Goal: Information Seeking & Learning: Learn about a topic

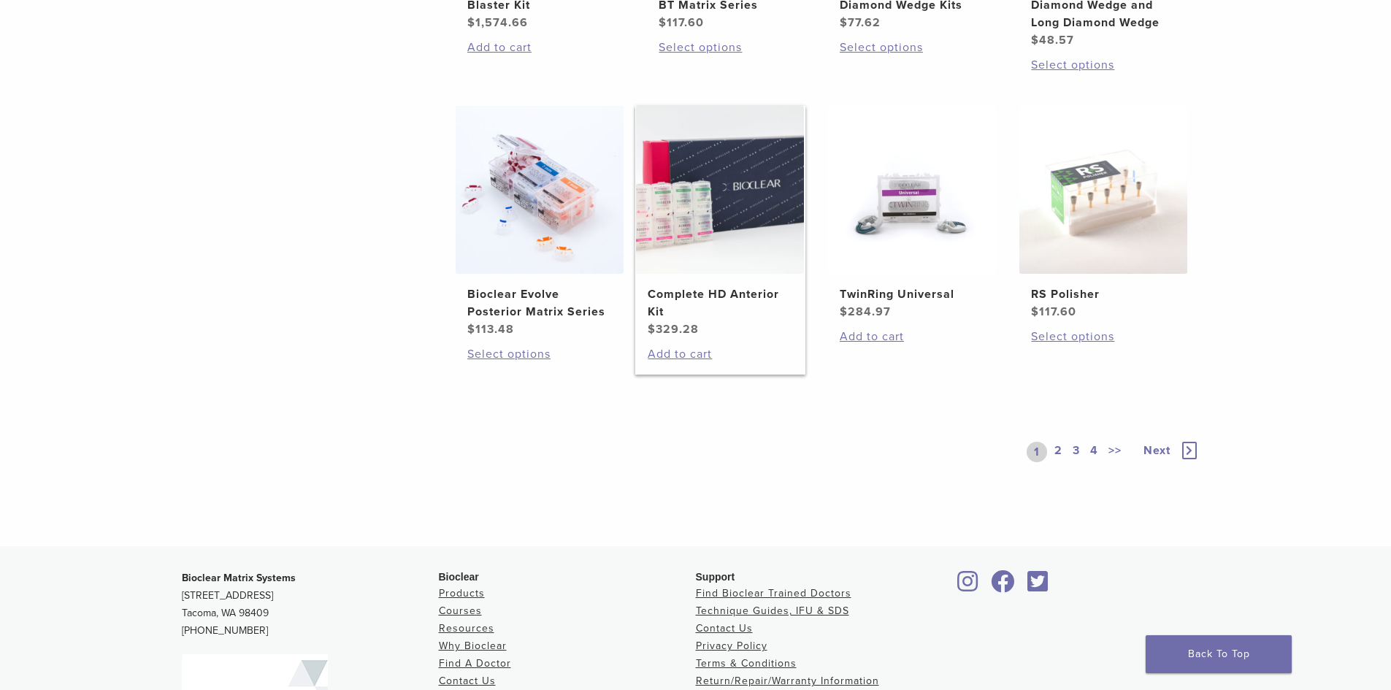
scroll to position [1096, 0]
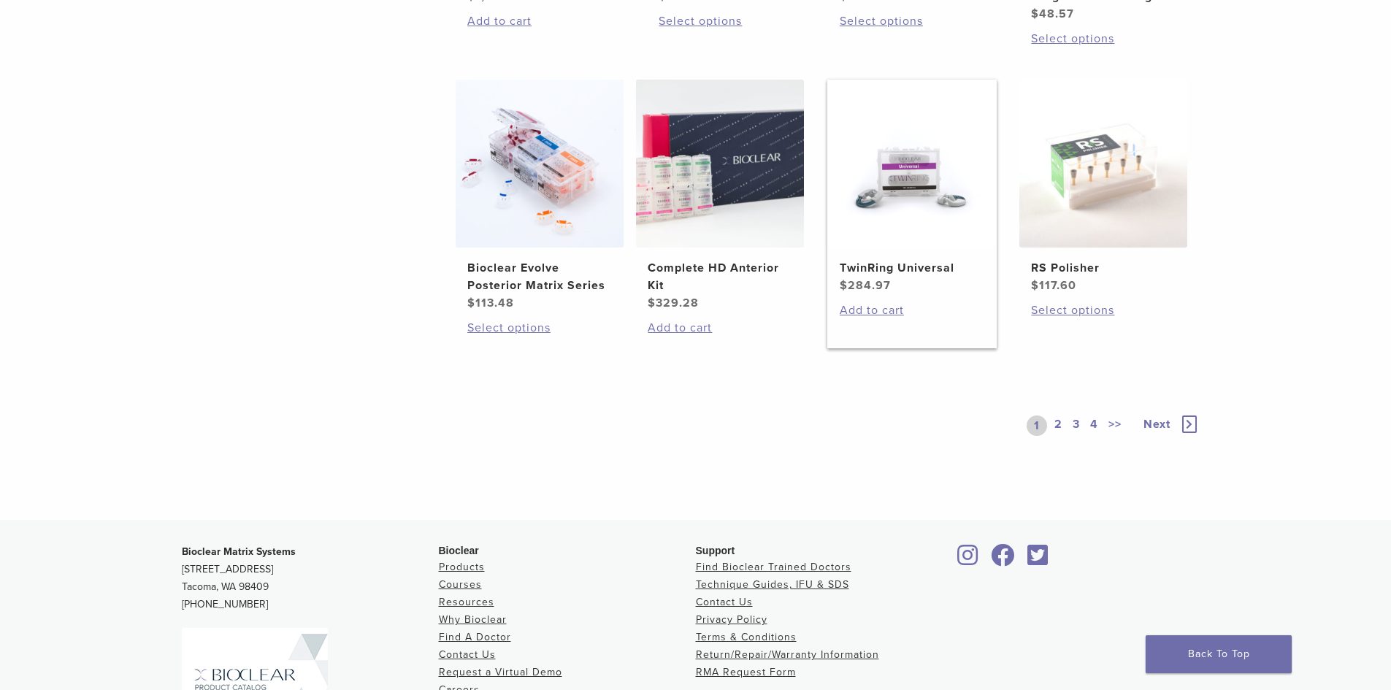
click at [933, 206] on img at bounding box center [912, 164] width 168 height 168
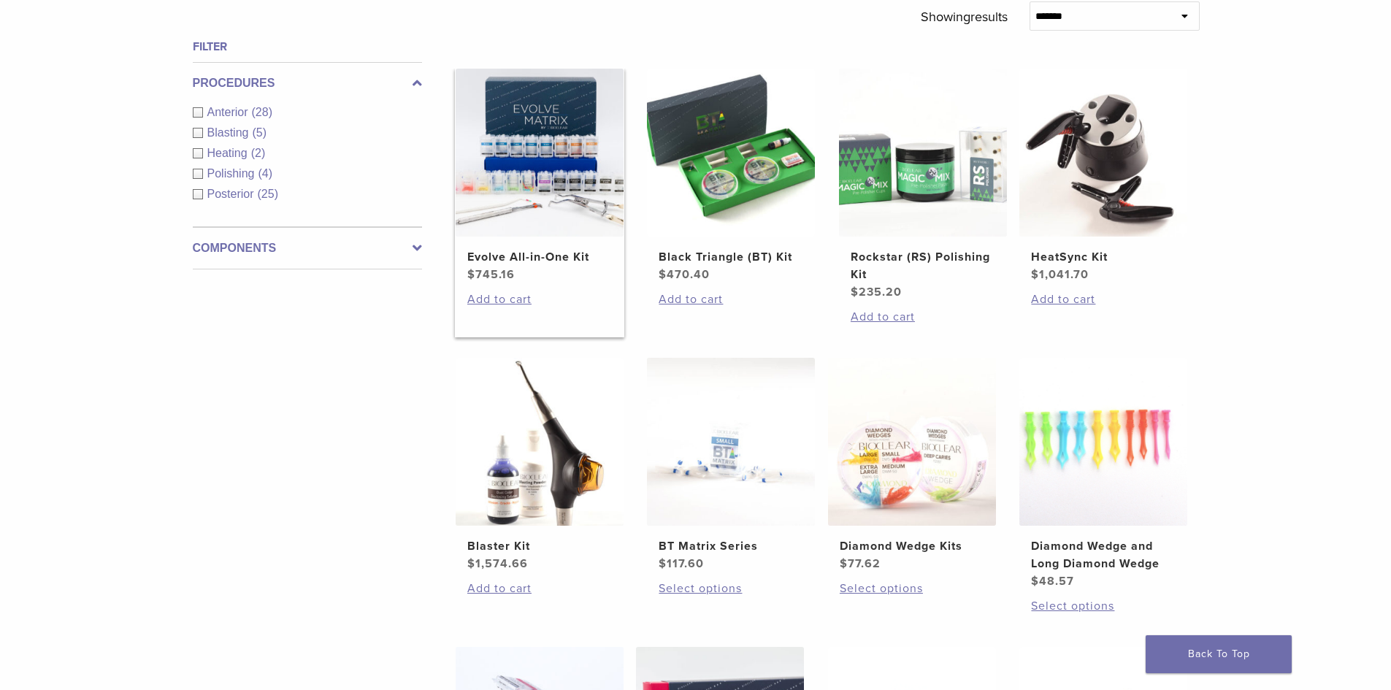
scroll to position [438, 0]
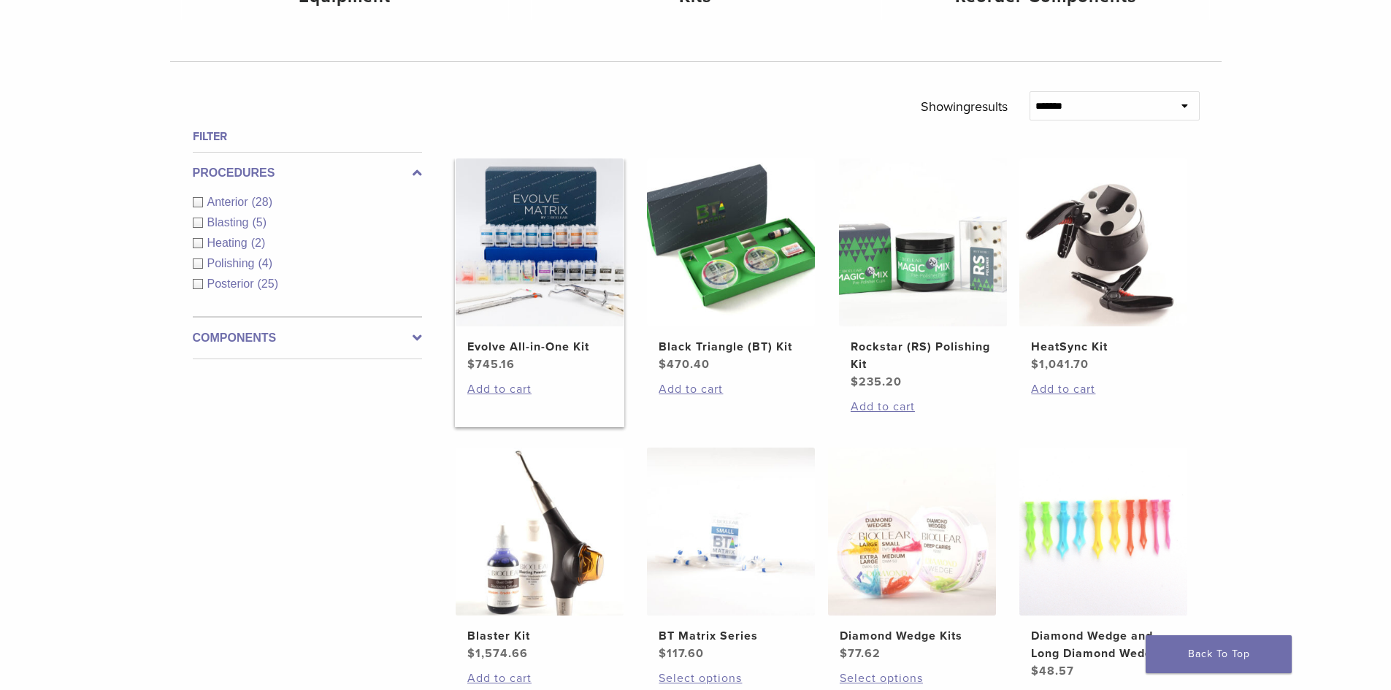
click at [491, 239] on img at bounding box center [540, 242] width 168 height 168
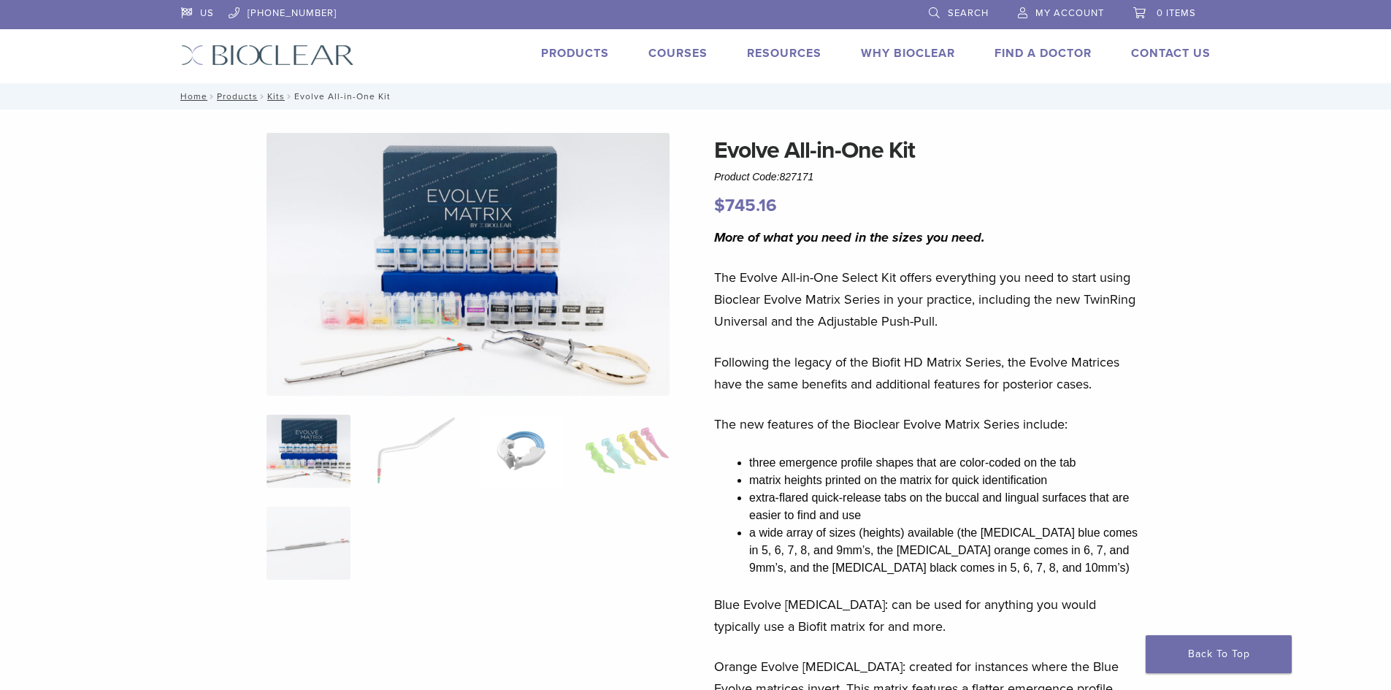
drag, startPoint x: 519, startPoint y: 458, endPoint x: 523, endPoint y: 465, distance: 8.5
click at [520, 465] on img at bounding box center [521, 451] width 84 height 73
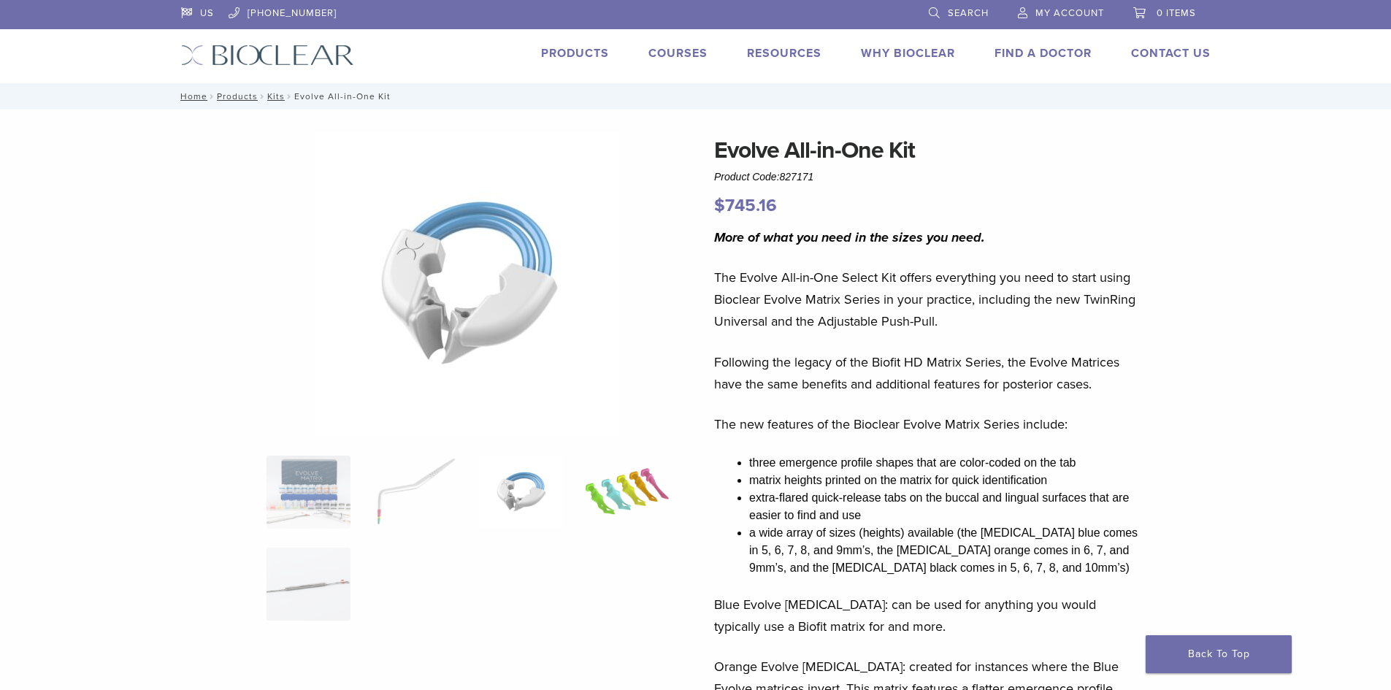
click at [629, 484] on img at bounding box center [627, 492] width 84 height 73
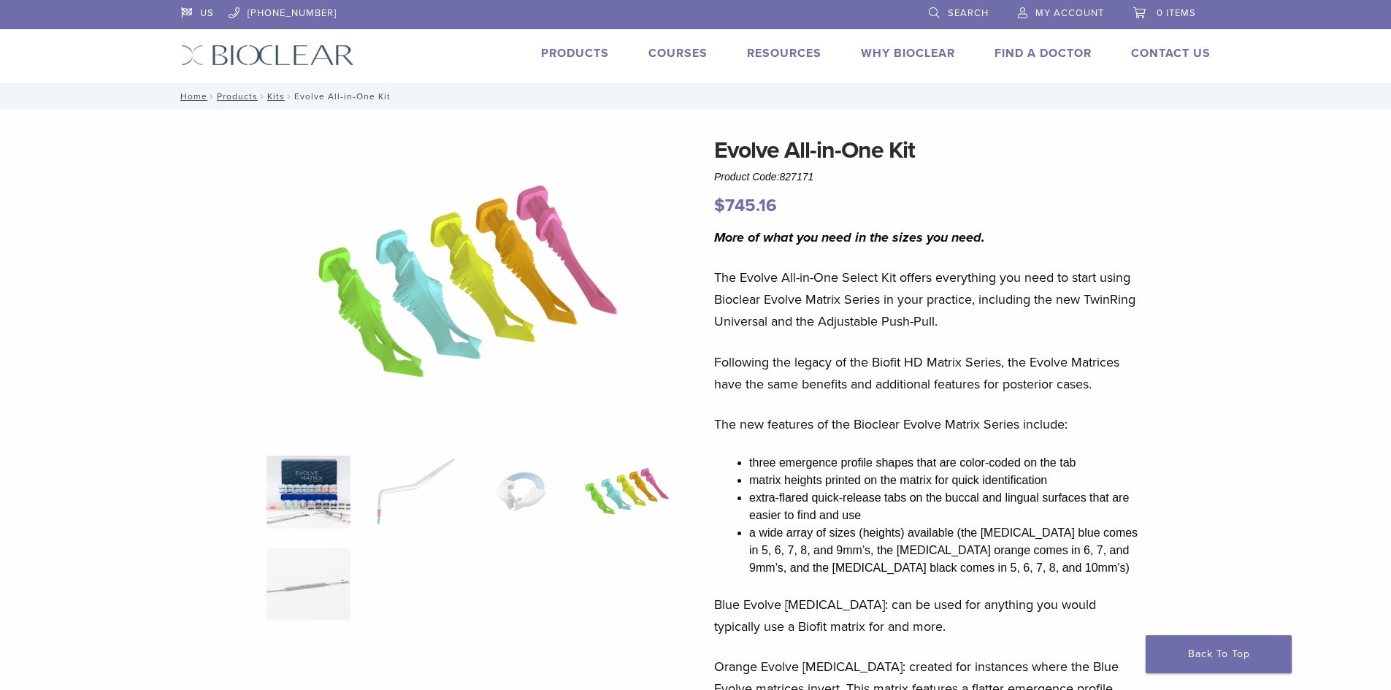
click at [316, 495] on img at bounding box center [309, 492] width 84 height 73
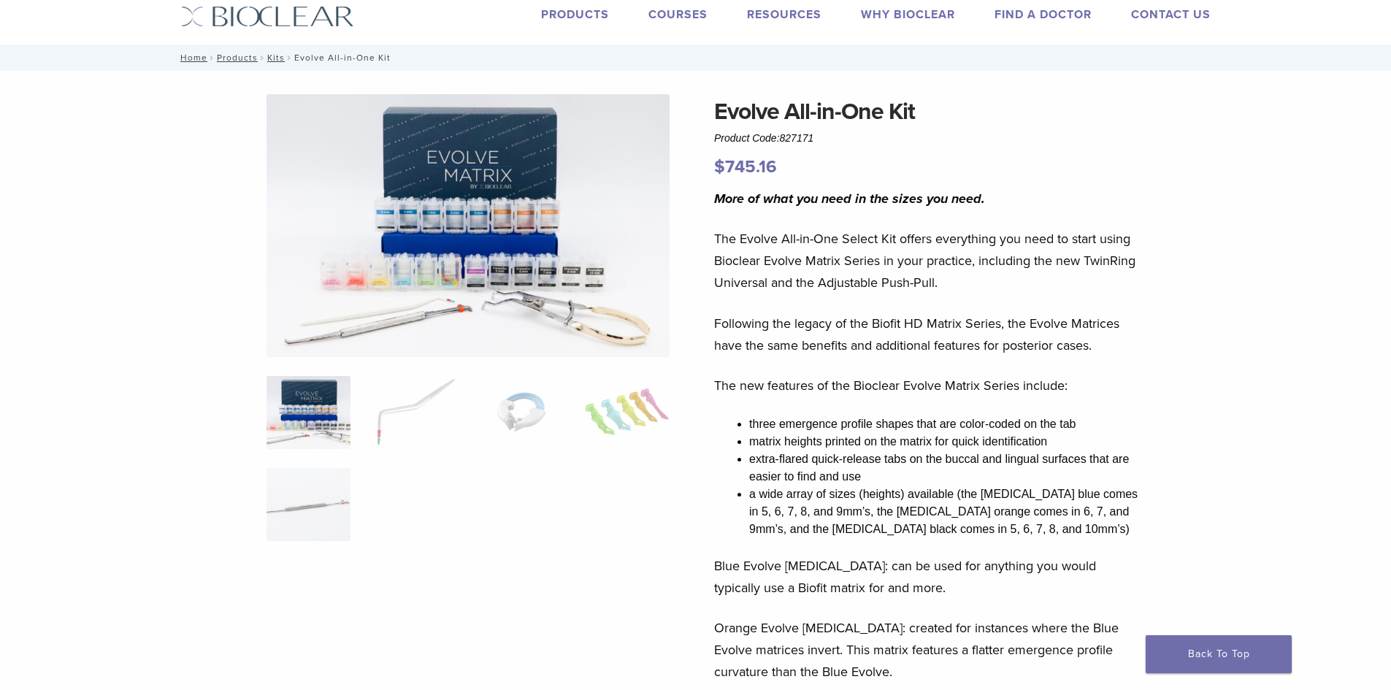
scroll to position [73, 0]
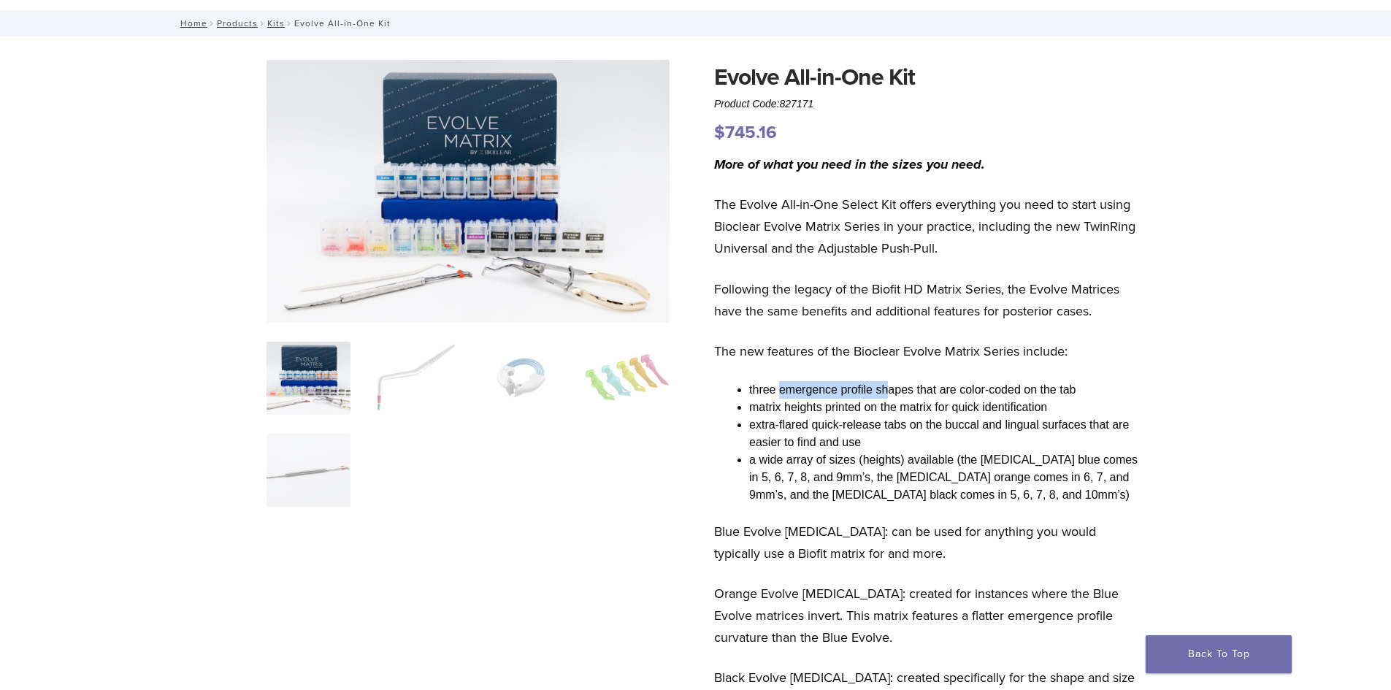
drag, startPoint x: 791, startPoint y: 388, endPoint x: 893, endPoint y: 389, distance: 101.5
click at [893, 389] on li "three emergence profile shapes that are color-coded on the tab" at bounding box center [946, 390] width 394 height 18
drag, startPoint x: 917, startPoint y: 391, endPoint x: 1045, endPoint y: 395, distance: 128.6
click at [1026, 391] on li "three emergence profile shapes that are color-coded on the tab" at bounding box center [946, 390] width 394 height 18
drag, startPoint x: 787, startPoint y: 407, endPoint x: 889, endPoint y: 408, distance: 102.3
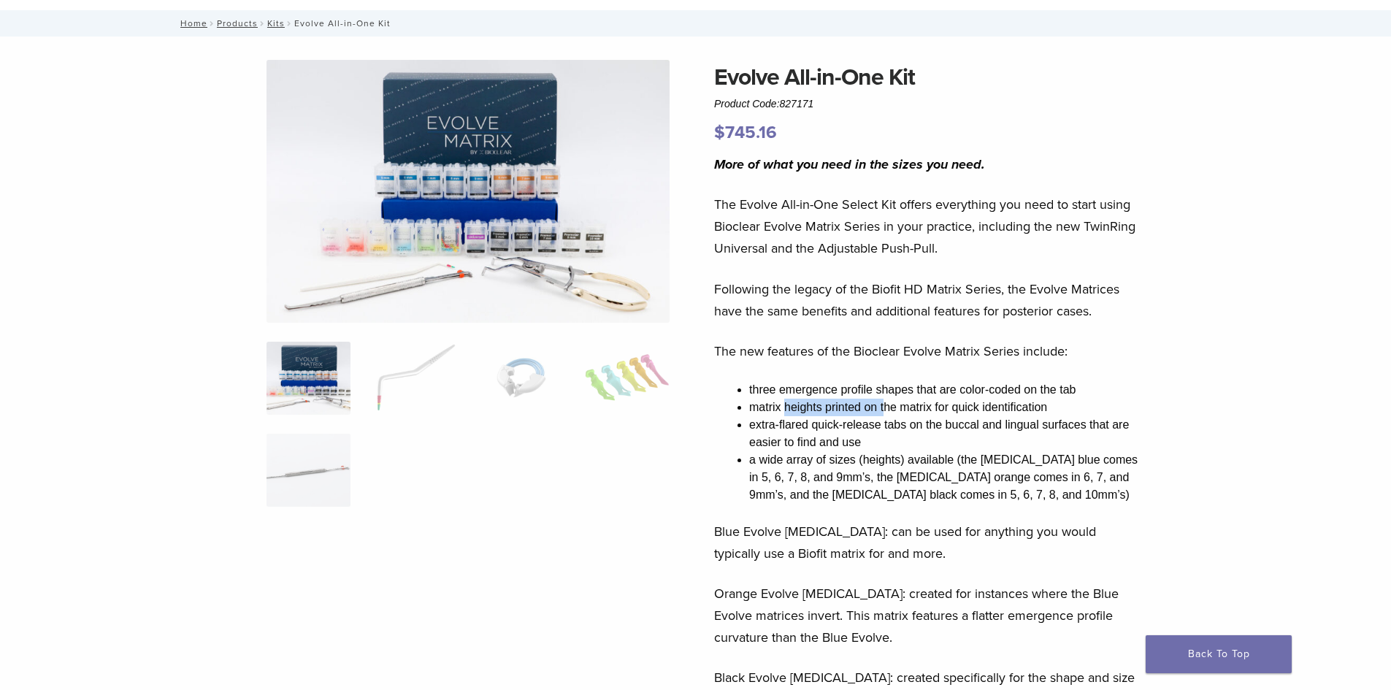
click at [887, 407] on li "matrix heights printed on the matrix for quick identification" at bounding box center [946, 408] width 394 height 18
drag, startPoint x: 783, startPoint y: 462, endPoint x: 909, endPoint y: 457, distance: 125.7
click at [882, 459] on li "a wide array of sizes (heights) available (the molar blue comes in 5, 6, 7, 8, …" at bounding box center [946, 477] width 394 height 53
drag, startPoint x: 1020, startPoint y: 455, endPoint x: 1126, endPoint y: 454, distance: 105.2
click at [1126, 454] on li "a wide array of sizes (heights) available (the molar blue comes in 5, 6, 7, 8, …" at bounding box center [946, 477] width 394 height 53
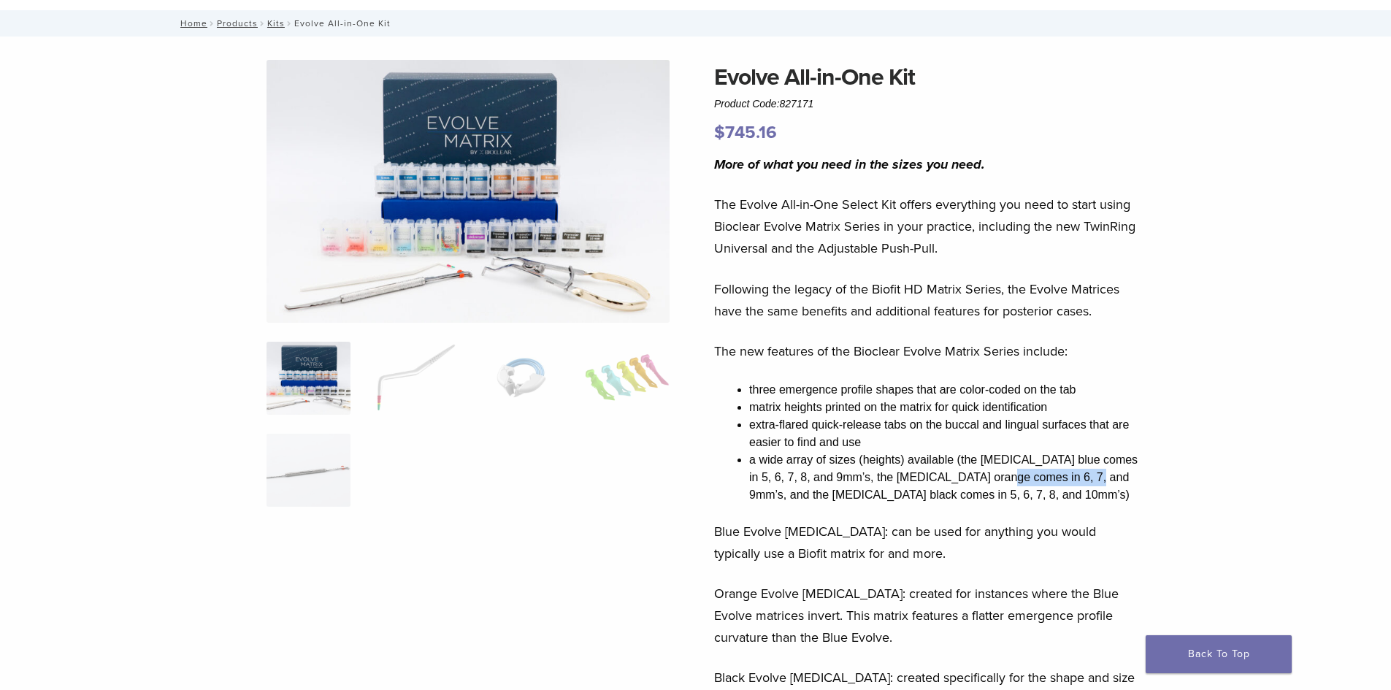
drag, startPoint x: 981, startPoint y: 476, endPoint x: 1074, endPoint y: 473, distance: 92.8
click at [1074, 473] on li "a wide array of sizes (heights) available (the molar blue comes in 5, 6, 7, 8, …" at bounding box center [946, 477] width 394 height 53
drag, startPoint x: 814, startPoint y: 500, endPoint x: 931, endPoint y: 493, distance: 117.1
click at [931, 493] on li "a wide array of sizes (heights) available (the molar blue comes in 5, 6, 7, 8, …" at bounding box center [946, 477] width 394 height 53
drag, startPoint x: 822, startPoint y: 425, endPoint x: 885, endPoint y: 425, distance: 62.8
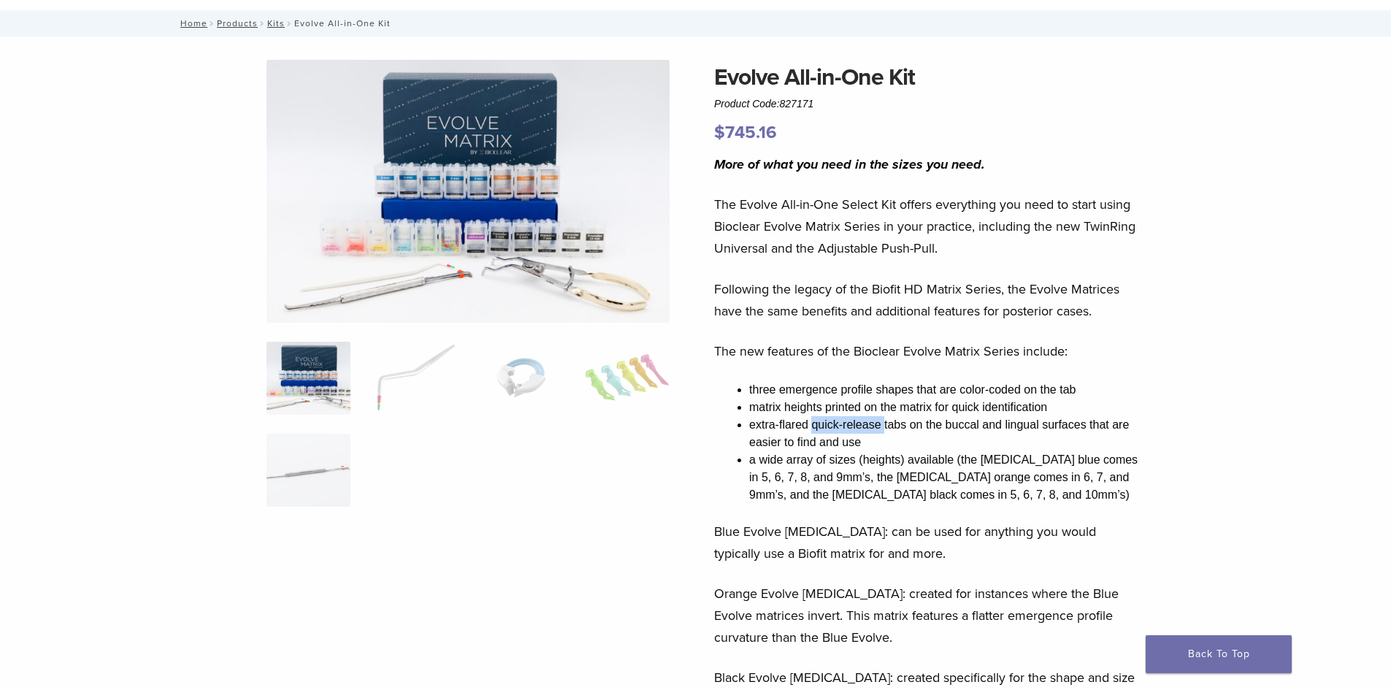
click at [885, 425] on li "extra-flared quick-release tabs on the buccal and lingual surfaces that are eas…" at bounding box center [946, 433] width 394 height 35
